Goal: Information Seeking & Learning: Learn about a topic

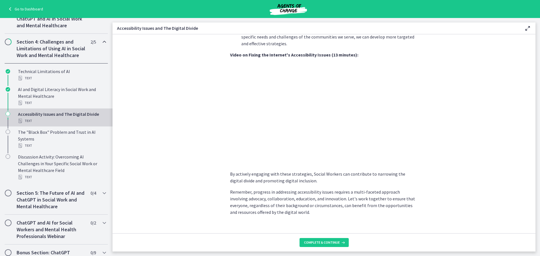
scroll to position [448, 0]
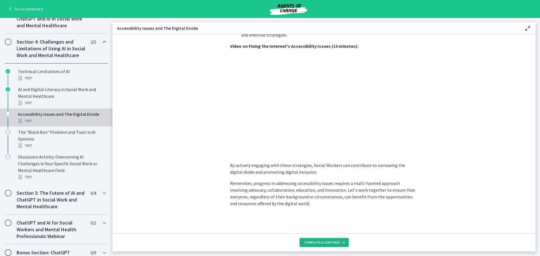
click at [319, 242] on span "Complete & continue" at bounding box center [322, 242] width 36 height 4
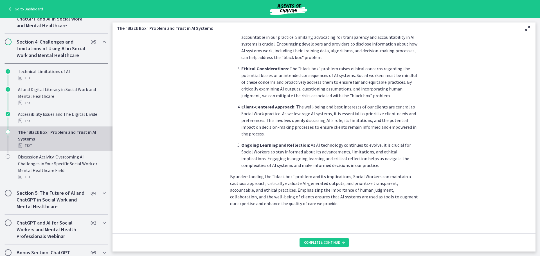
scroll to position [246, 0]
click at [317, 238] on footer "Complete & continue" at bounding box center [323, 242] width 423 height 18
click at [321, 239] on button "Complete & continue" at bounding box center [323, 242] width 49 height 9
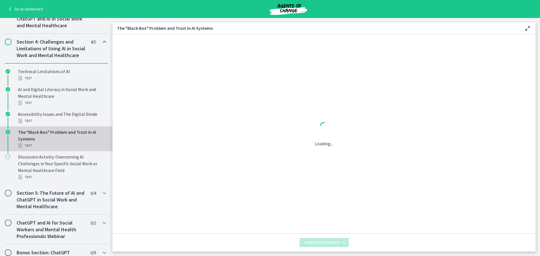
scroll to position [0, 0]
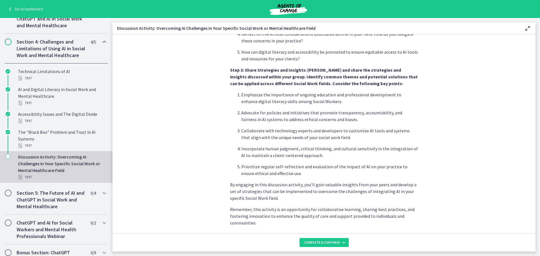
scroll to position [314, 0]
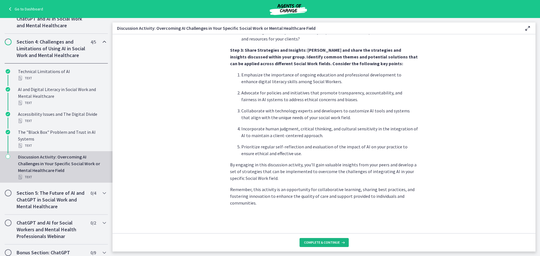
click at [317, 241] on span "Complete & continue" at bounding box center [322, 242] width 36 height 4
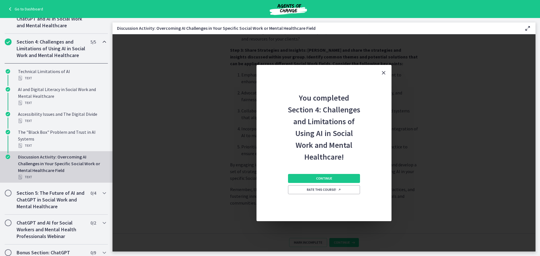
click at [317, 173] on div "Continue Rate this course!" at bounding box center [324, 192] width 72 height 58
click at [324, 178] on span "Continue" at bounding box center [324, 178] width 16 height 4
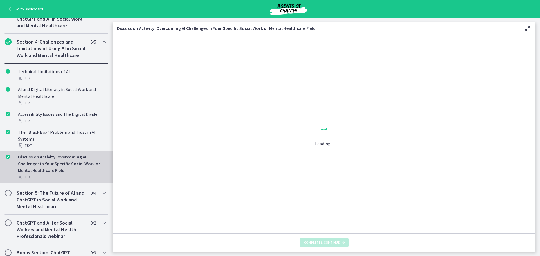
scroll to position [0, 0]
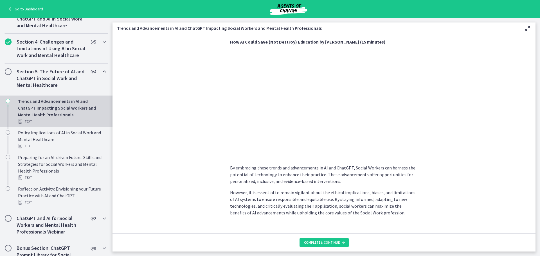
scroll to position [419, 0]
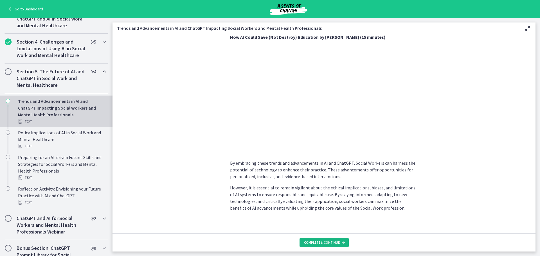
click at [326, 239] on button "Complete & continue" at bounding box center [323, 242] width 49 height 9
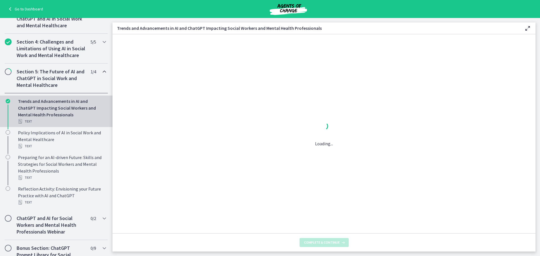
scroll to position [0, 0]
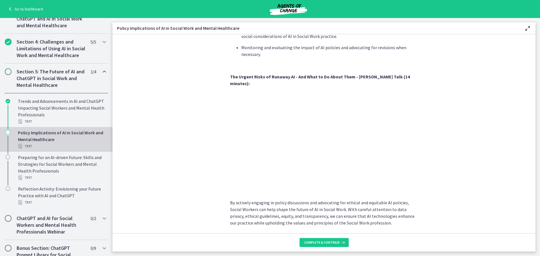
scroll to position [466, 0]
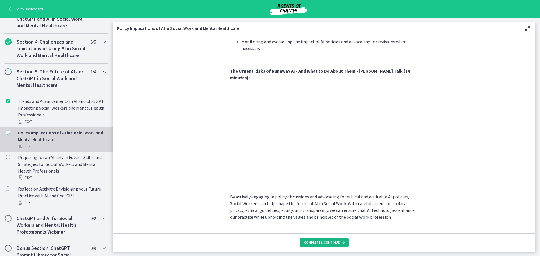
click at [322, 243] on span "Complete & continue" at bounding box center [322, 242] width 36 height 4
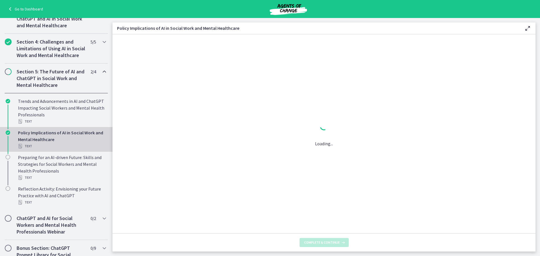
scroll to position [0, 0]
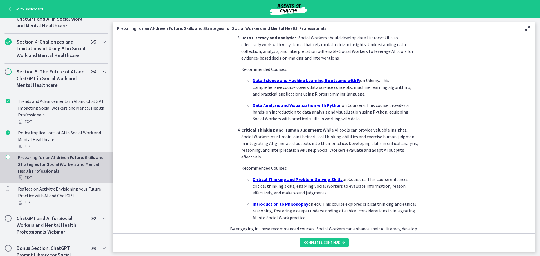
scroll to position [368, 0]
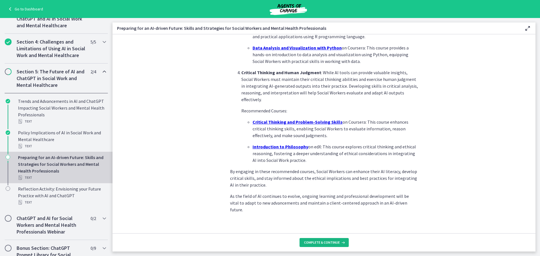
click at [318, 243] on span "Complete & continue" at bounding box center [322, 242] width 36 height 4
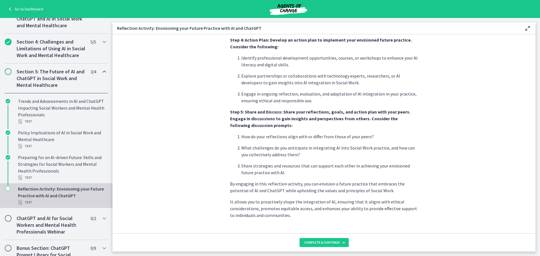
scroll to position [444, 0]
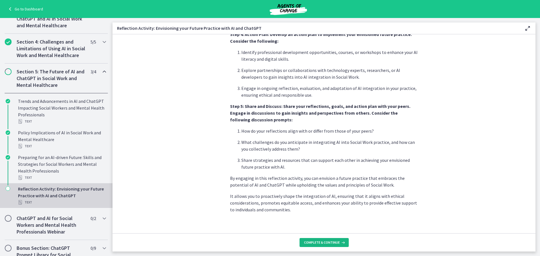
click at [320, 244] on span "Complete & continue" at bounding box center [322, 242] width 36 height 4
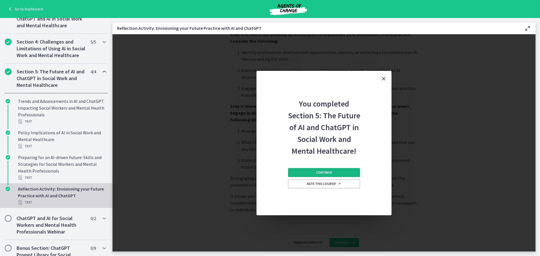
click at [312, 172] on button "Continue" at bounding box center [324, 172] width 72 height 9
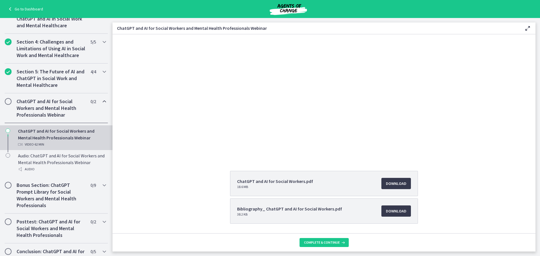
scroll to position [52, 0]
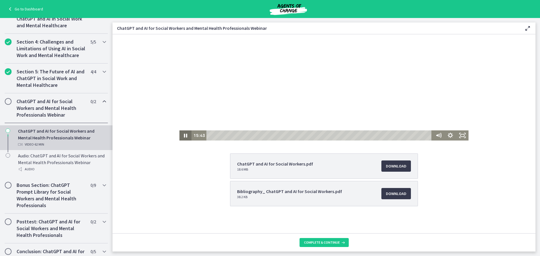
drag, startPoint x: 184, startPoint y: 134, endPoint x: 186, endPoint y: 136, distance: 3.2
click at [184, 134] on icon "Pause" at bounding box center [185, 135] width 12 height 10
click at [185, 132] on icon "Play Video" at bounding box center [186, 135] width 12 height 10
click at [182, 134] on icon "Pause" at bounding box center [185, 135] width 14 height 12
